Goal: Information Seeking & Learning: Check status

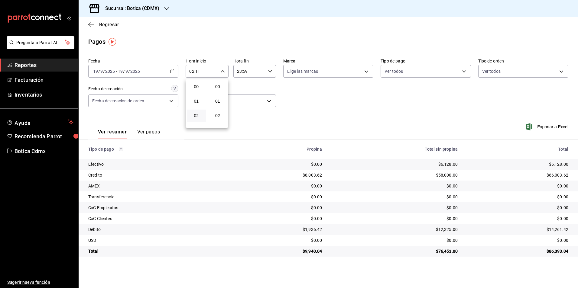
scroll to position [121, 0]
click at [115, 25] on div at bounding box center [289, 144] width 578 height 288
click at [110, 25] on span "Regresar" at bounding box center [109, 25] width 20 height 6
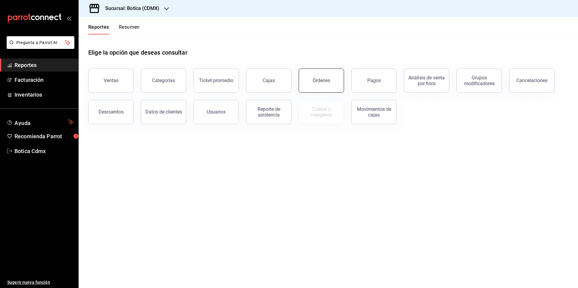
click at [310, 81] on button "Órdenes" at bounding box center [321, 81] width 45 height 24
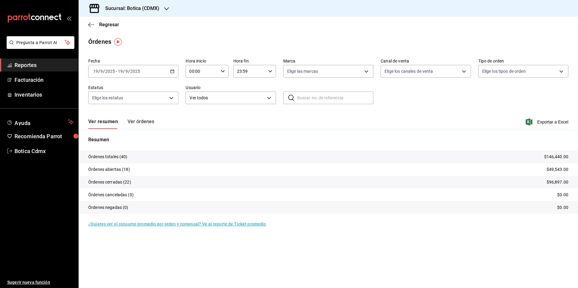
click at [213, 73] on input "00:00" at bounding box center [202, 71] width 32 height 12
click at [199, 115] on span "02" at bounding box center [196, 115] width 12 height 5
click at [219, 120] on span "19" at bounding box center [218, 120] width 12 height 5
type input "02:19"
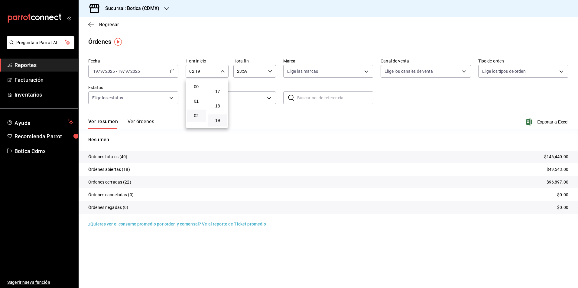
click at [107, 25] on div at bounding box center [289, 144] width 578 height 288
click at [114, 24] on span "Regresar" at bounding box center [109, 25] width 20 height 6
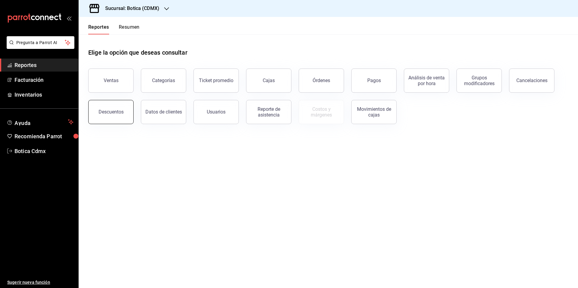
click at [108, 104] on button "Descuentos" at bounding box center [110, 112] width 45 height 24
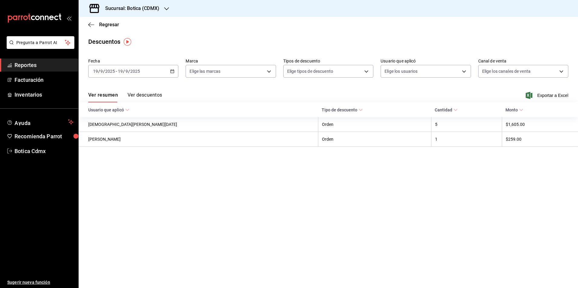
click at [147, 97] on button "Ver descuentos" at bounding box center [145, 97] width 34 height 10
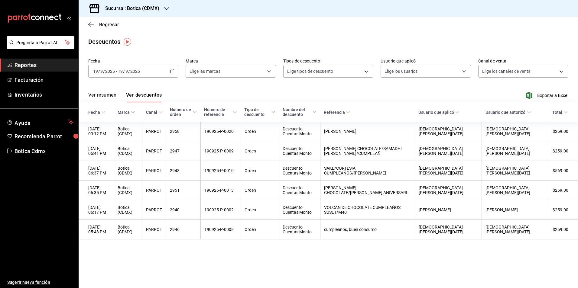
click at [204, 31] on div "Regresar" at bounding box center [328, 24] width 499 height 15
click at [102, 25] on span "Regresar" at bounding box center [109, 25] width 20 height 6
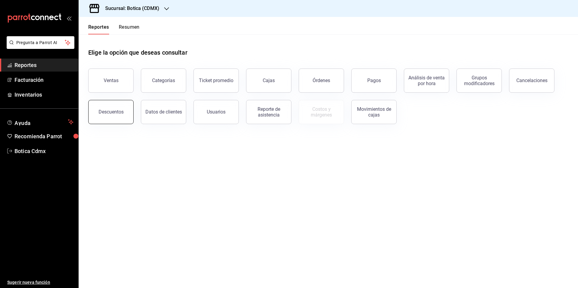
click at [107, 116] on button "Descuentos" at bounding box center [110, 112] width 45 height 24
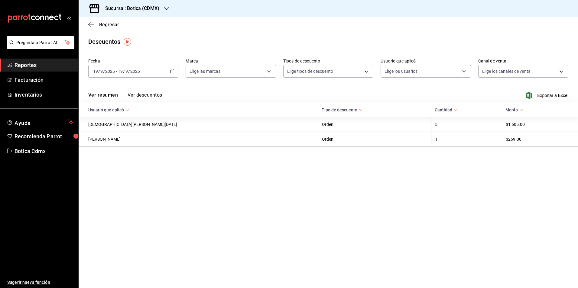
click at [151, 95] on button "Ver descuentos" at bounding box center [145, 97] width 34 height 10
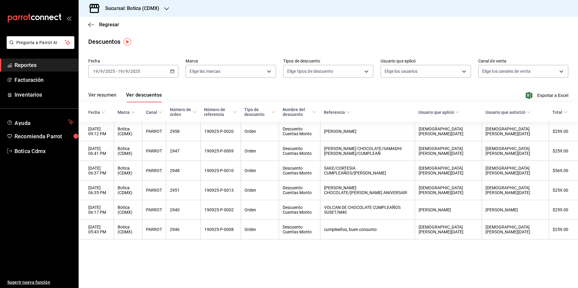
click at [237, 32] on div "Regresar" at bounding box center [328, 24] width 499 height 15
click at [113, 27] on span "Regresar" at bounding box center [109, 25] width 20 height 6
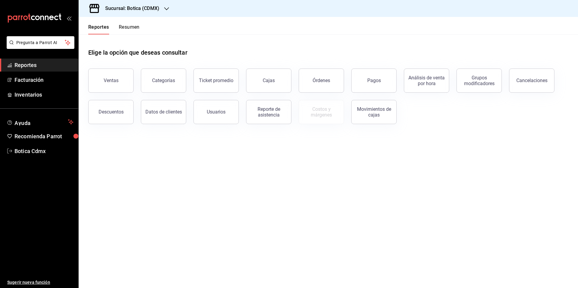
click at [244, 32] on header "Reportes Resumen" at bounding box center [328, 26] width 499 height 18
click at [363, 81] on button "Pagos" at bounding box center [373, 81] width 45 height 24
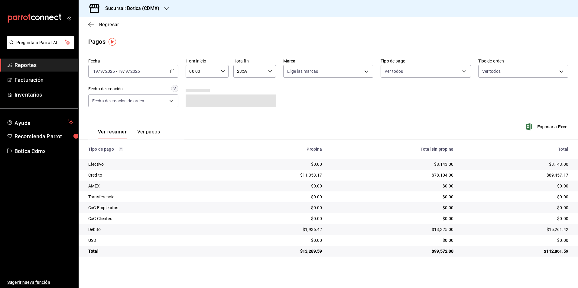
click at [202, 75] on input "00:00" at bounding box center [202, 71] width 32 height 12
click at [194, 116] on span "02" at bounding box center [196, 115] width 12 height 5
type input "02:00"
click at [107, 25] on div at bounding box center [289, 144] width 578 height 288
click at [107, 25] on span "Regresar" at bounding box center [109, 25] width 20 height 6
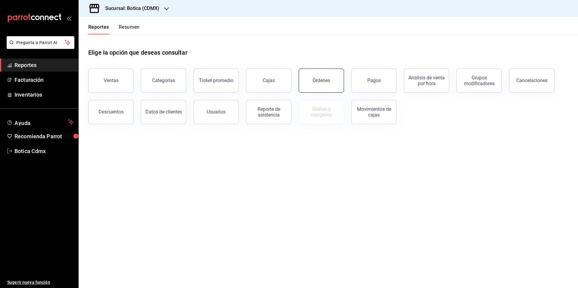
click at [310, 88] on button "Órdenes" at bounding box center [321, 81] width 45 height 24
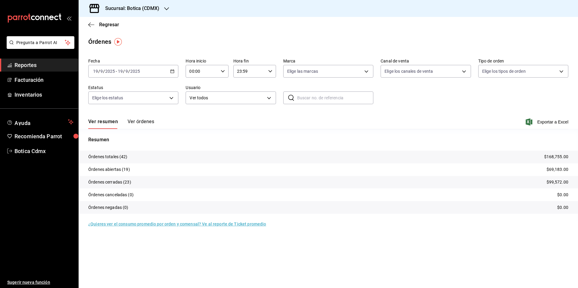
click at [172, 71] on \(Stroke\) "button" at bounding box center [172, 71] width 3 height 0
click at [207, 70] on input "00:00" at bounding box center [202, 71] width 32 height 12
click at [195, 117] on span "02" at bounding box center [196, 115] width 12 height 5
type input "02:00"
